Goal: Register for event/course: Sign up to attend an event or enroll in a course

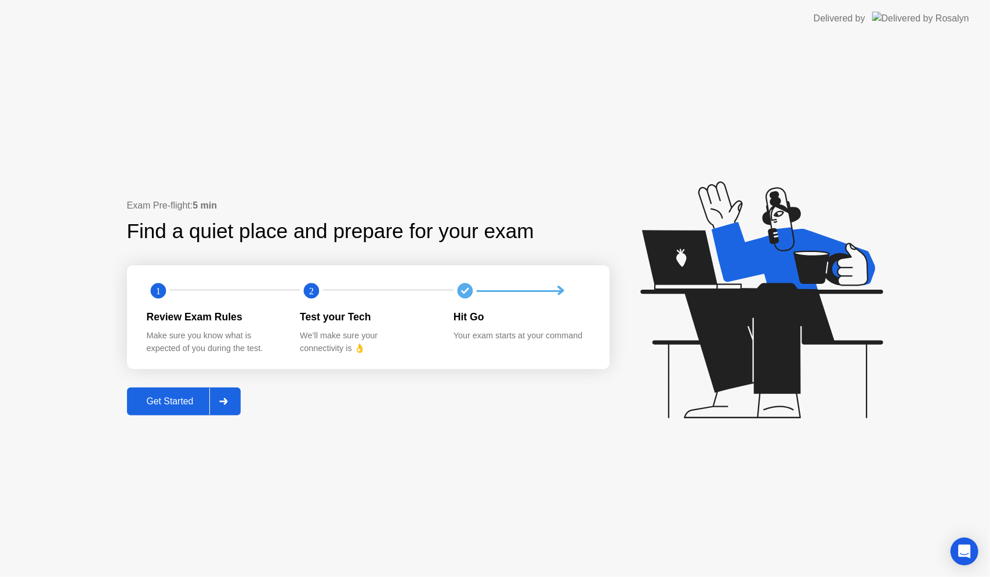
click at [166, 406] on div "Get Started" at bounding box center [169, 402] width 79 height 10
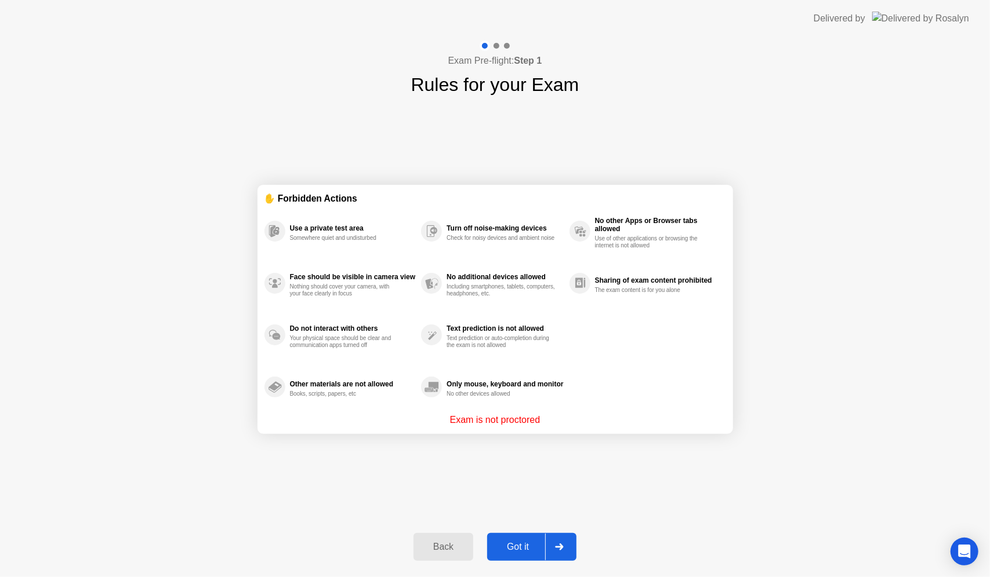
click at [530, 545] on div "Got it" at bounding box center [517, 547] width 54 height 10
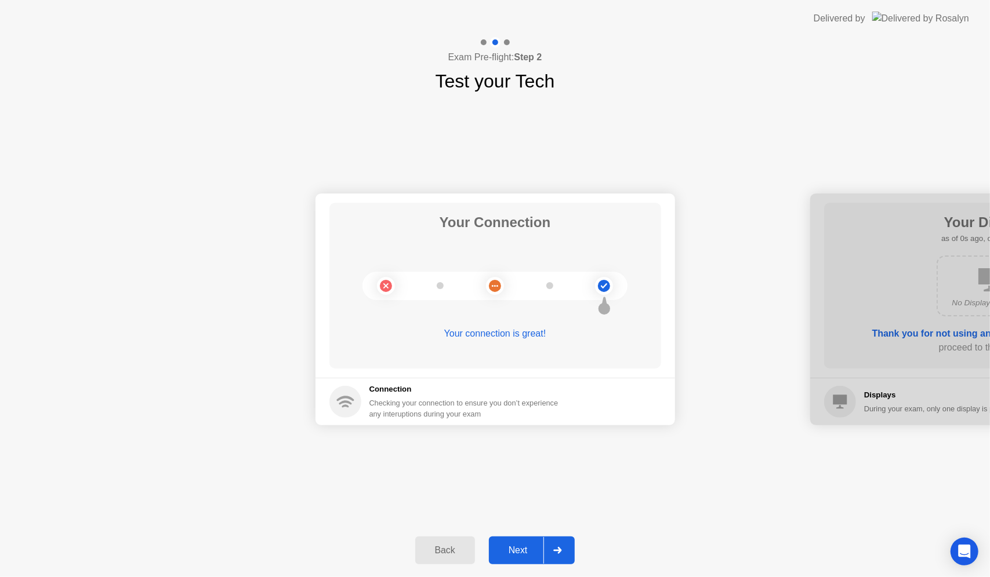
click at [523, 554] on div "Next" at bounding box center [518, 550] width 52 height 10
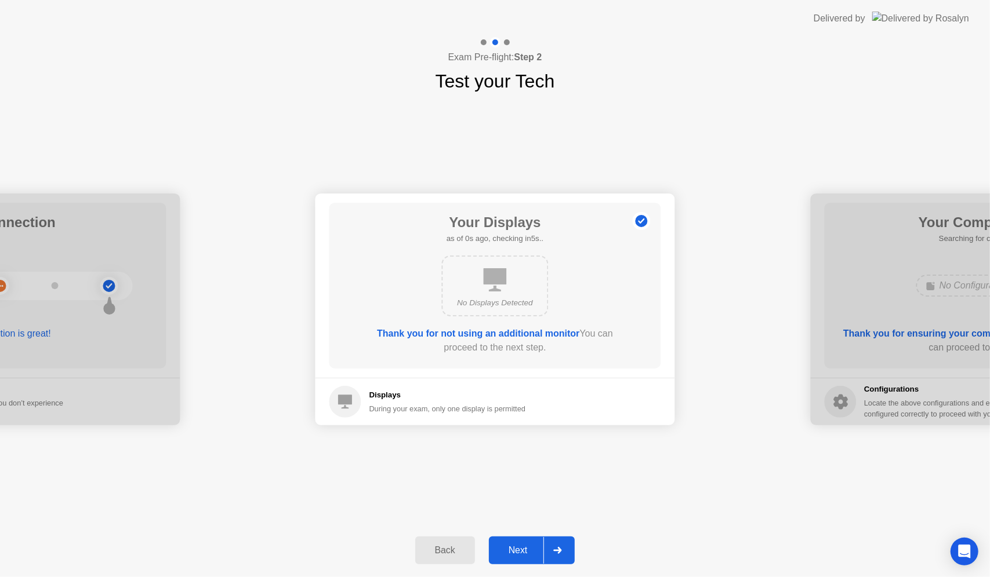
click at [523, 554] on div "Next" at bounding box center [518, 550] width 52 height 10
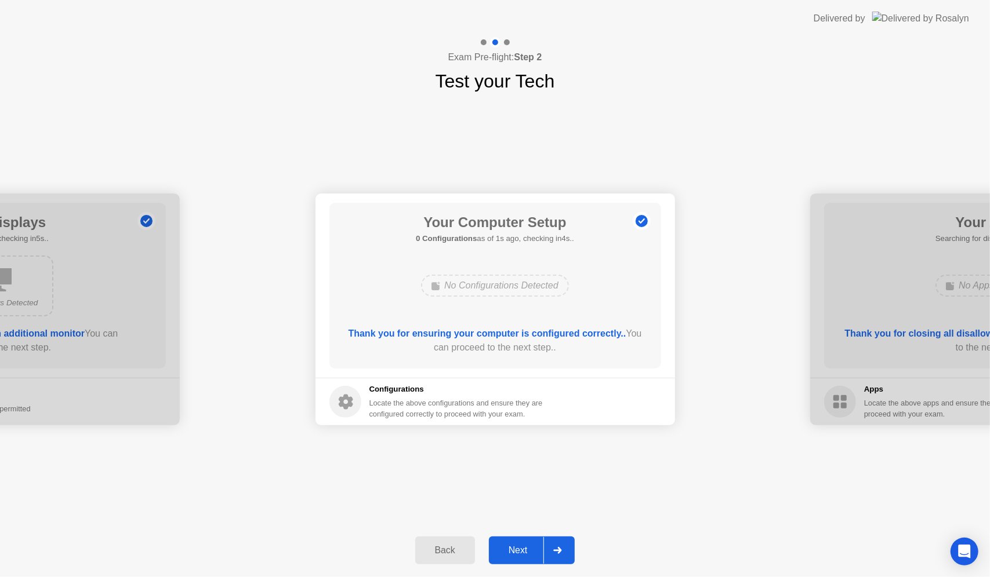
click at [524, 554] on div "Next" at bounding box center [518, 550] width 52 height 10
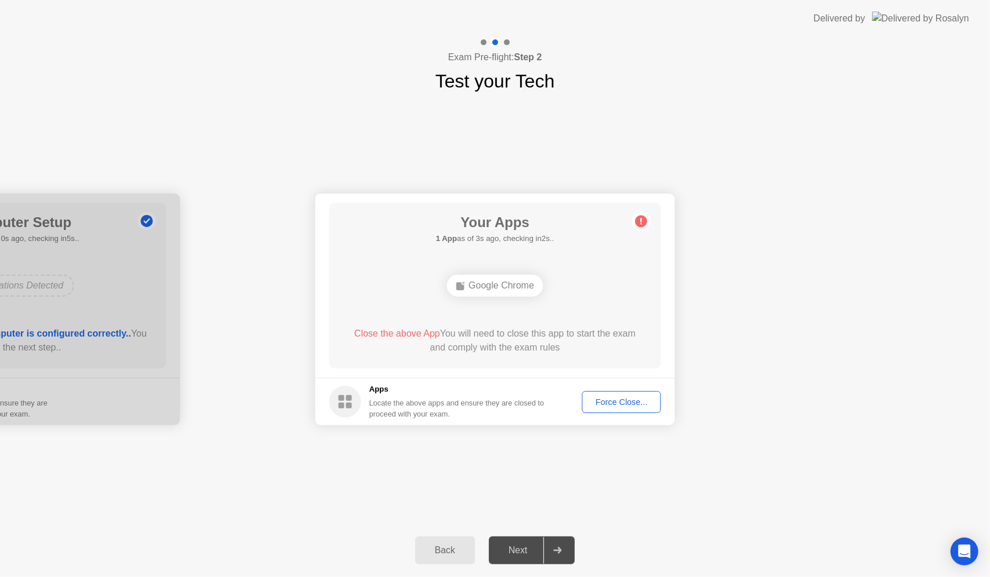
click at [517, 551] on div "Next" at bounding box center [518, 550] width 52 height 10
click at [623, 407] on div "Force Close..." at bounding box center [621, 402] width 71 height 9
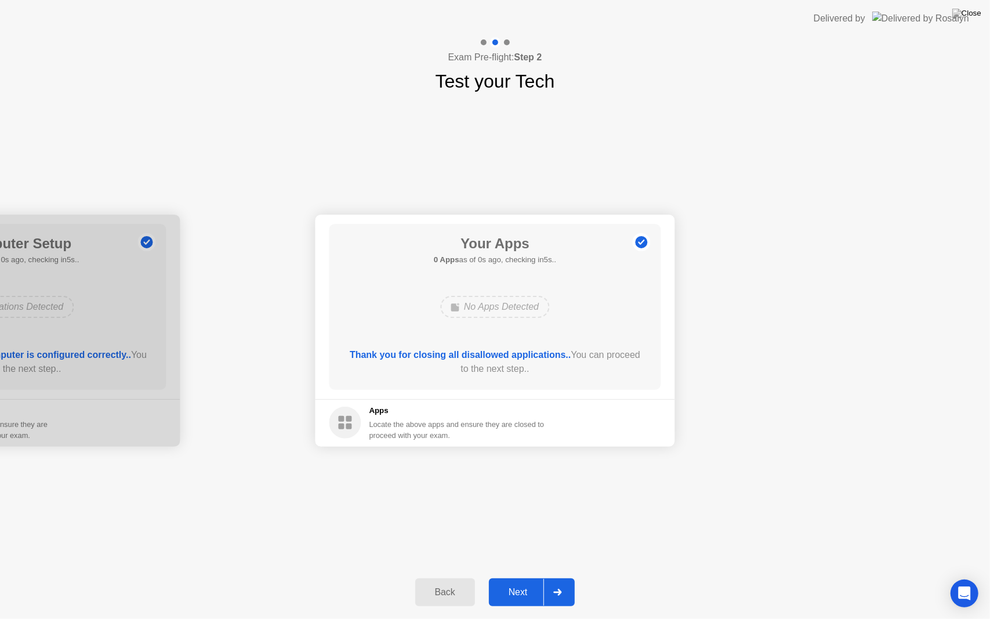
click at [517, 577] on button "Next" at bounding box center [532, 592] width 86 height 28
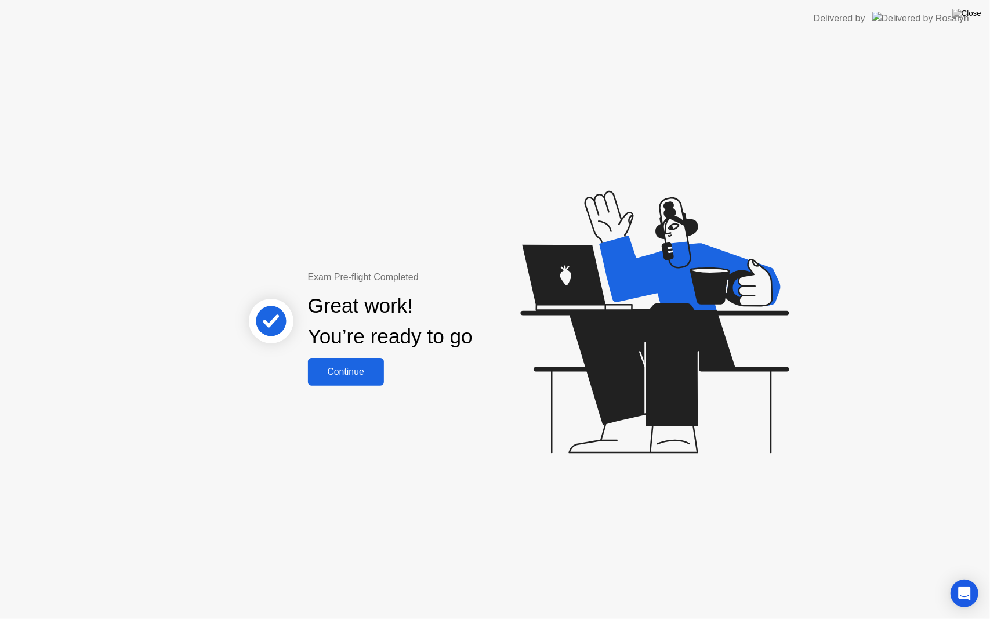
click at [357, 370] on div "Continue" at bounding box center [345, 371] width 69 height 10
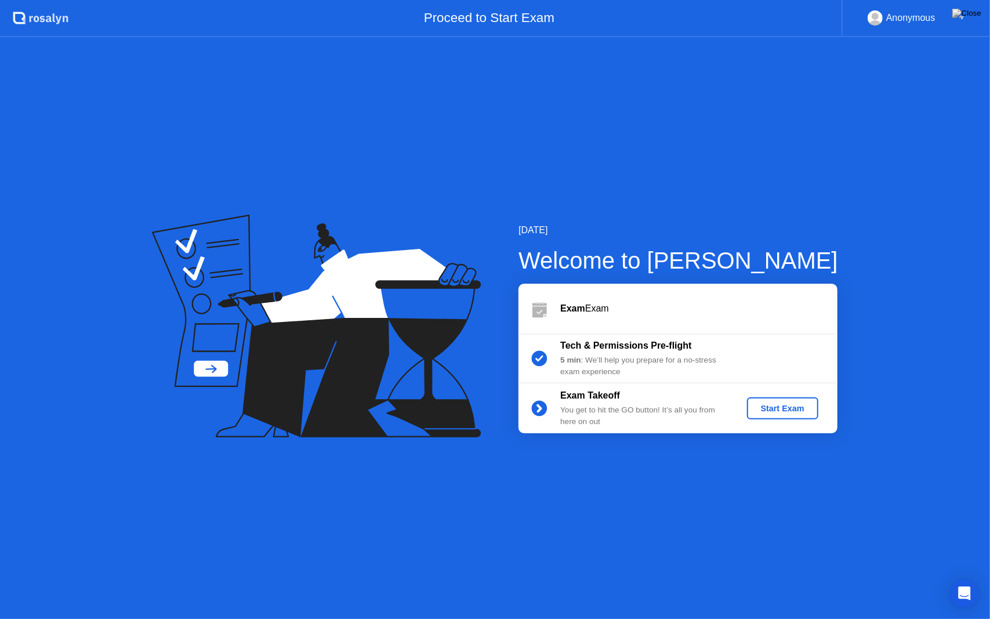
click at [782, 409] on div "Start Exam" at bounding box center [782, 407] width 62 height 9
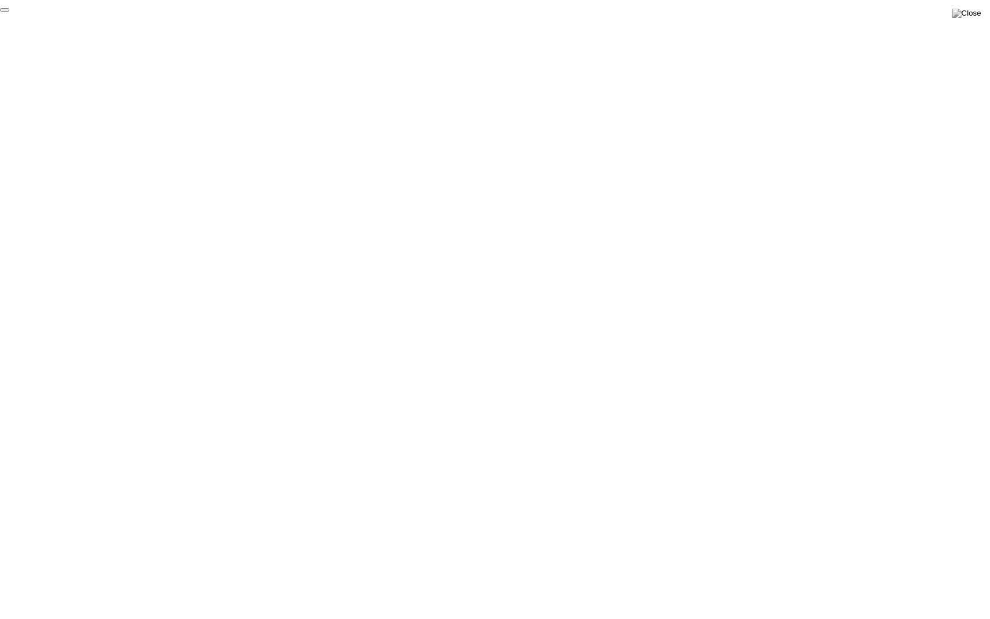
click div "End Proctoring Session"
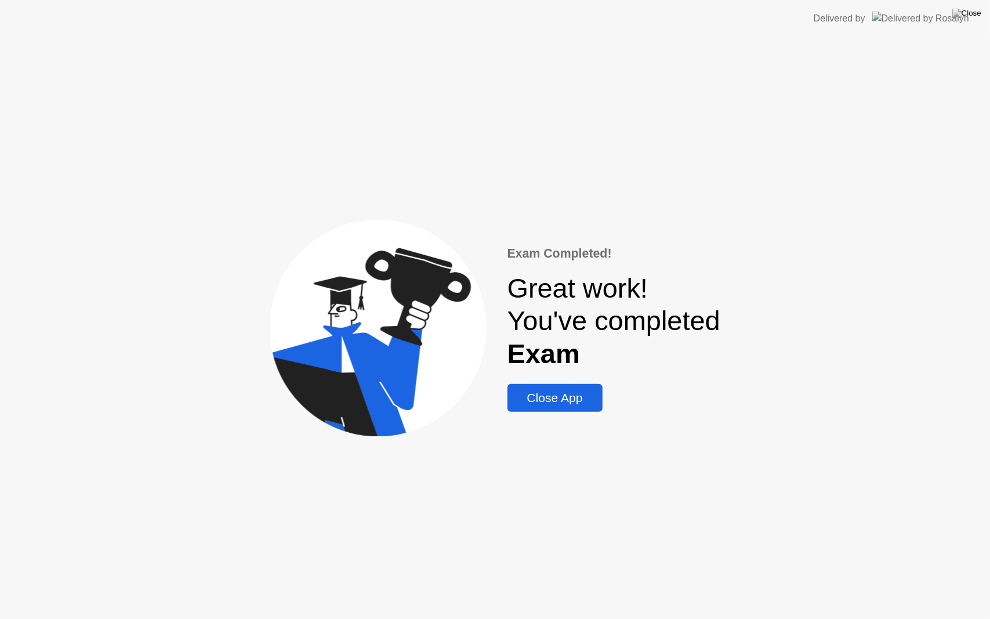
click at [577, 397] on div "Close App" at bounding box center [555, 398] width 88 height 14
